Goal: Information Seeking & Learning: Learn about a topic

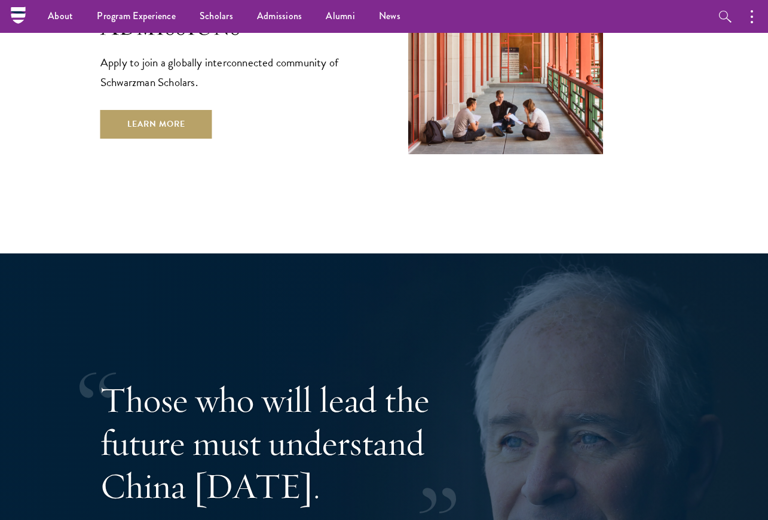
scroll to position [2082, 0]
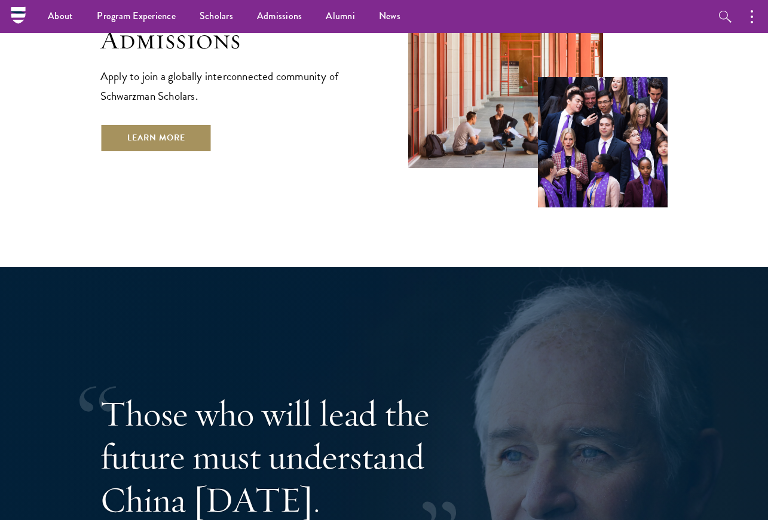
click at [163, 124] on link "Learn More" at bounding box center [156, 138] width 112 height 29
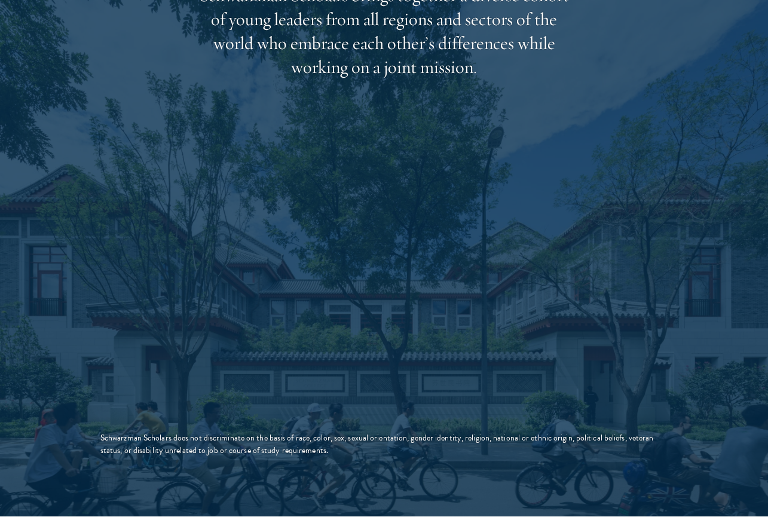
scroll to position [2383, 0]
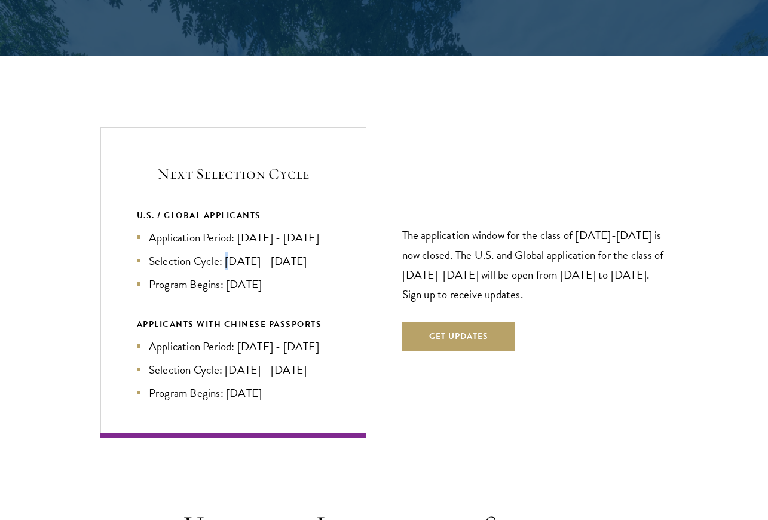
click at [229, 255] on li "Selection Cycle: [DATE] - [DATE]" at bounding box center [233, 260] width 193 height 17
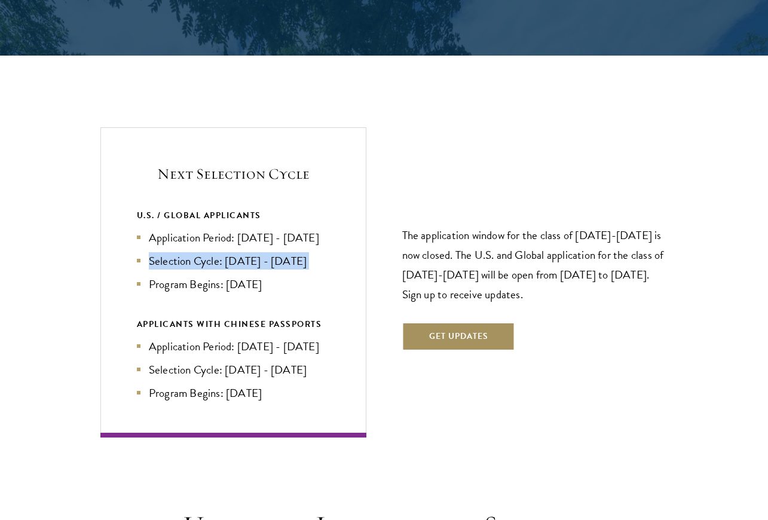
click at [450, 336] on button "Get Updates" at bounding box center [458, 336] width 113 height 29
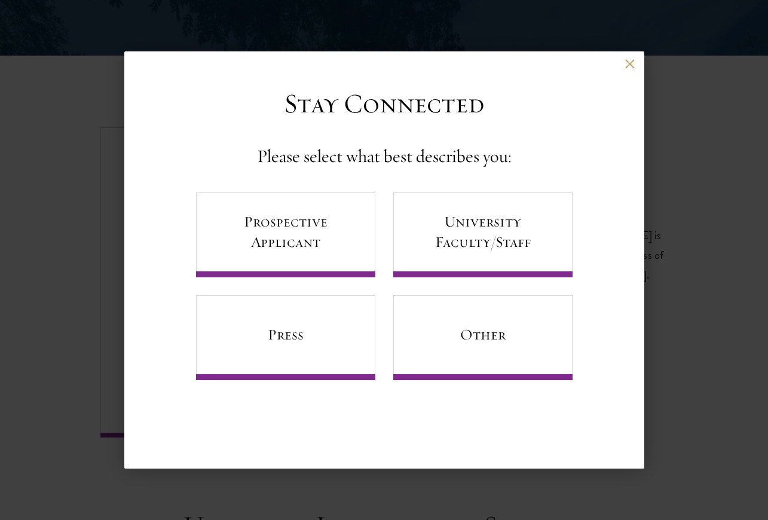
click at [623, 70] on div "Back" at bounding box center [384, 73] width 520 height 29
click at [632, 63] on button at bounding box center [630, 64] width 10 height 10
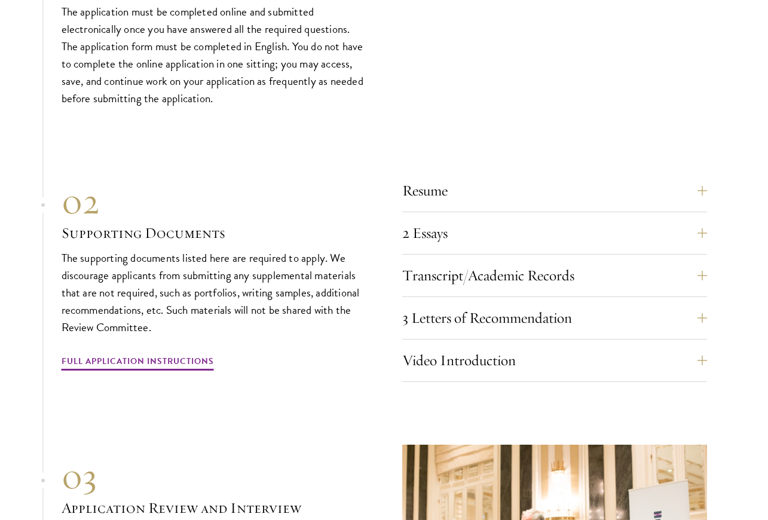
scroll to position [3883, 0]
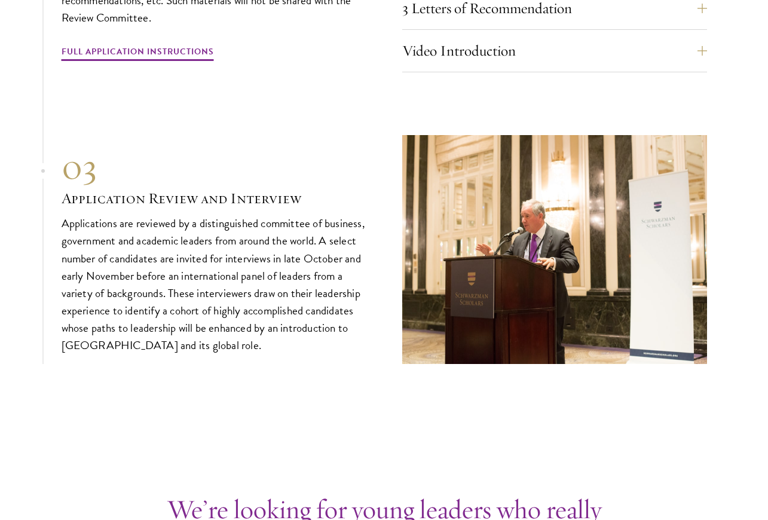
click at [226, 277] on p "Applications are reviewed by a distinguished committee of business, government …" at bounding box center [214, 283] width 305 height 139
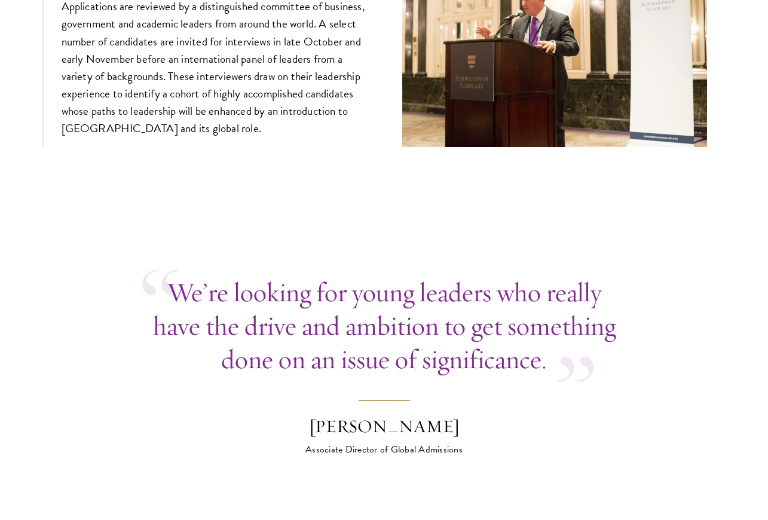
scroll to position [4375, 0]
